Goal: Complete application form: Complete application form

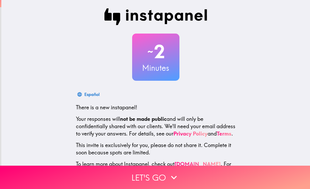
click at [131, 176] on button "Let's go" at bounding box center [155, 177] width 310 height 23
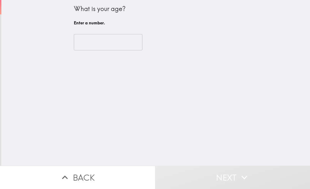
click at [118, 36] on input "number" at bounding box center [108, 42] width 69 height 16
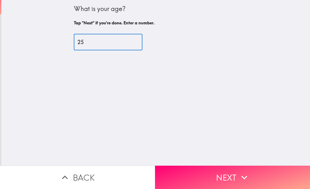
type input "25"
click at [155, 71] on div "What is your age? Tap "Next" if you're done. Enter a number. 25 ​" at bounding box center [155, 83] width 309 height 166
click at [249, 173] on icon "button" at bounding box center [244, 178] width 12 height 12
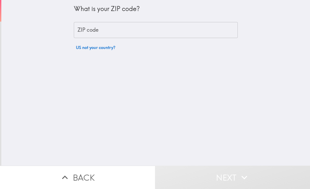
click at [185, 35] on input "ZIP code" at bounding box center [156, 30] width 164 height 16
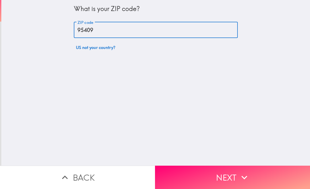
type input "95409"
click at [211, 56] on div "What is your ZIP code? ZIP code 95409 ZIP code US not your country?" at bounding box center [155, 83] width 309 height 166
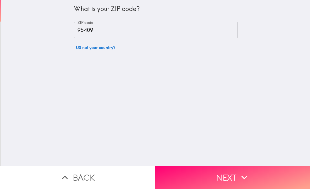
click at [234, 176] on button "Next" at bounding box center [232, 177] width 155 height 23
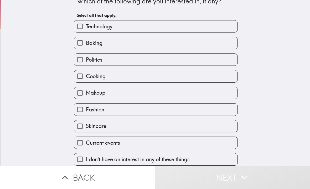
scroll to position [10, 0]
click at [178, 28] on label "Technology" at bounding box center [155, 26] width 163 height 12
click at [86, 28] on input "Technology" at bounding box center [80, 26] width 12 height 12
checkbox input "true"
